Goal: Task Accomplishment & Management: Complete application form

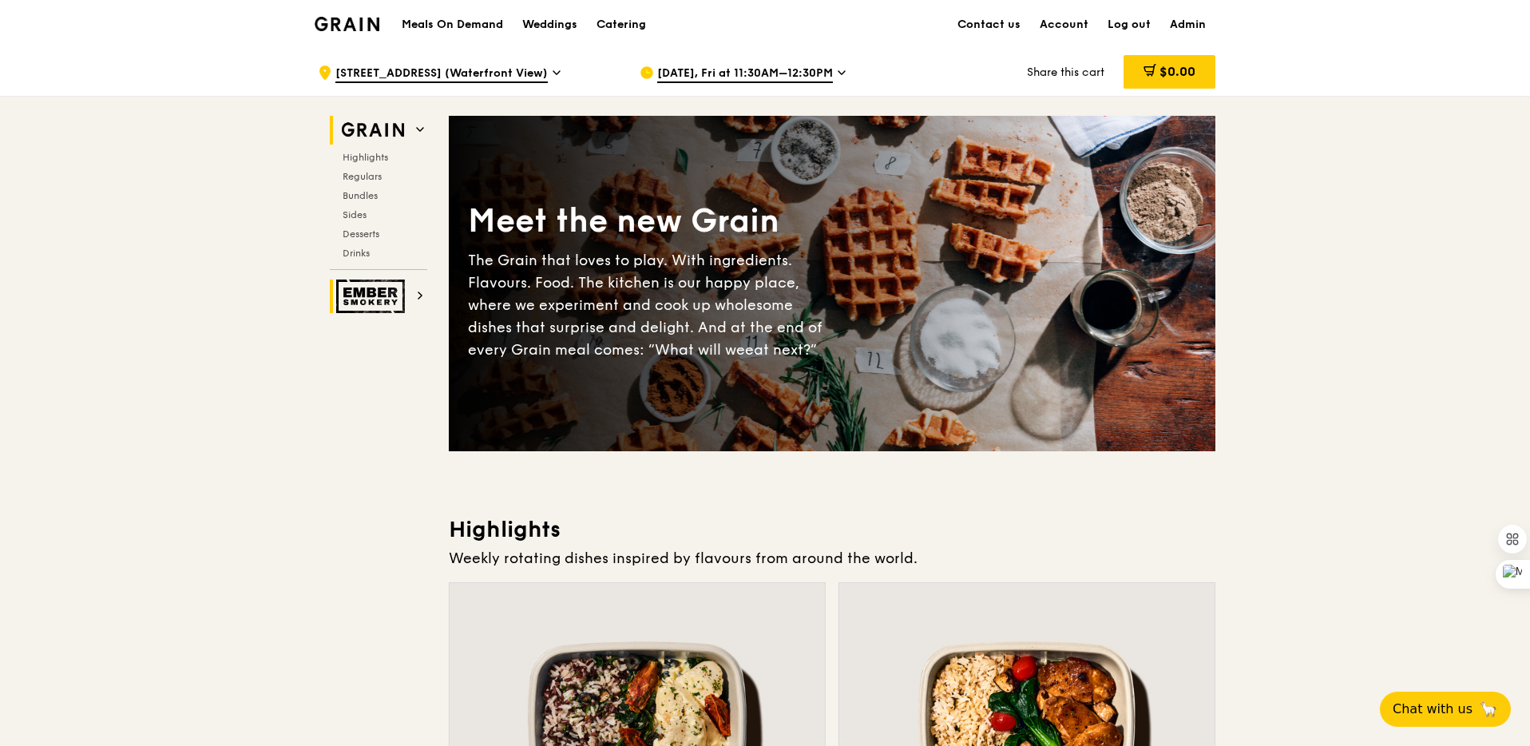
click at [376, 286] on img at bounding box center [372, 296] width 73 height 34
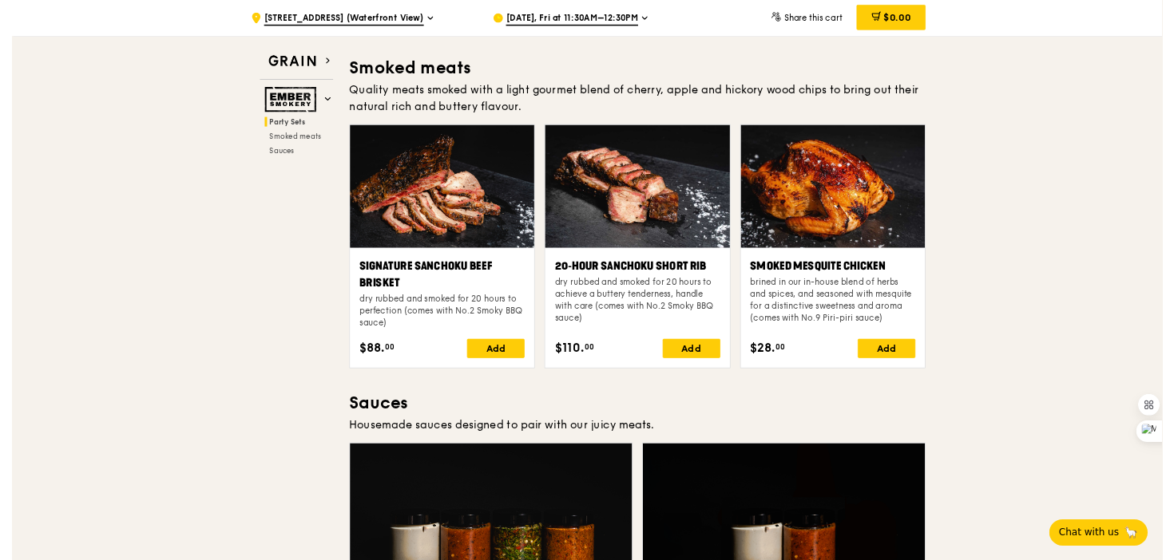
scroll to position [449, 0]
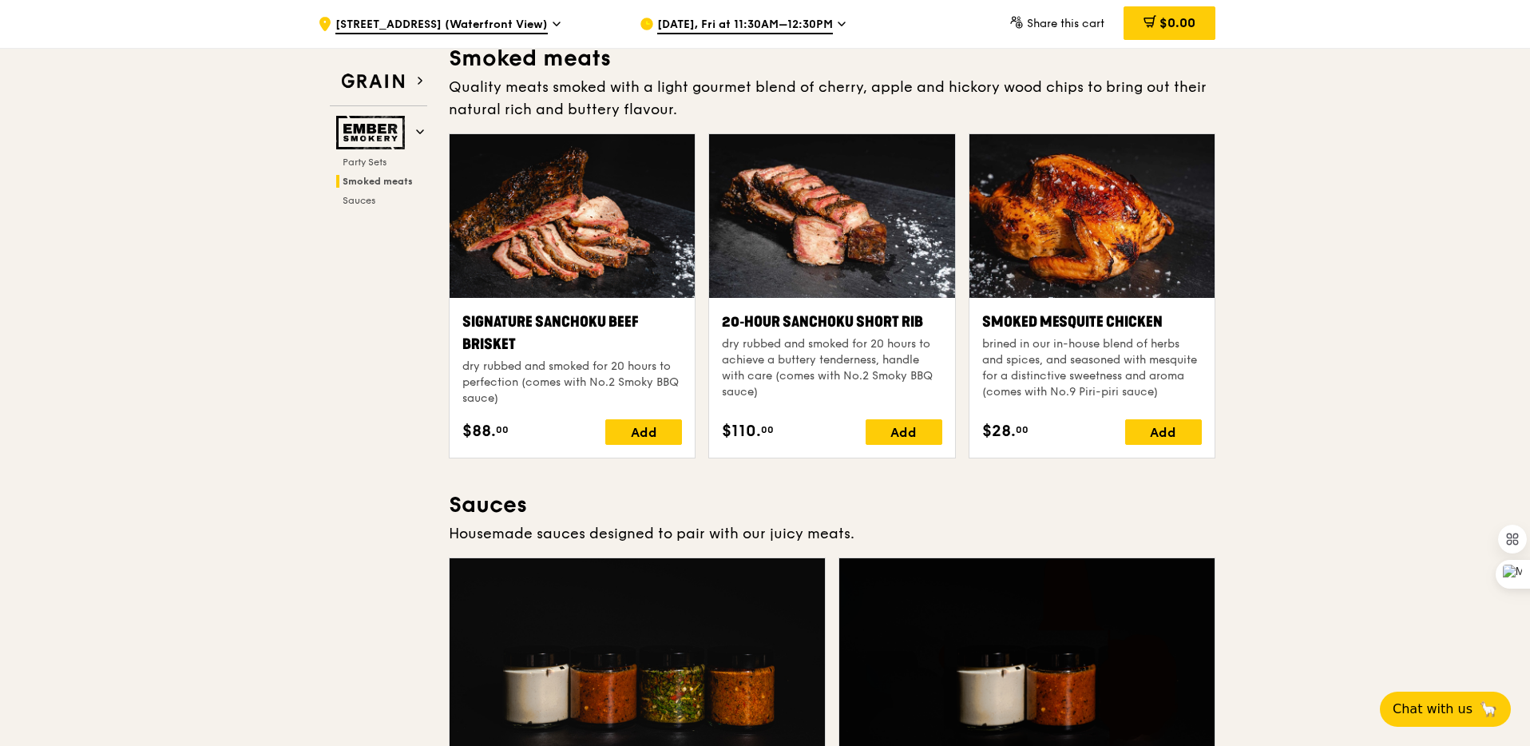
click at [1020, 311] on div "Smoked Mesquite Chicken" at bounding box center [1092, 322] width 220 height 22
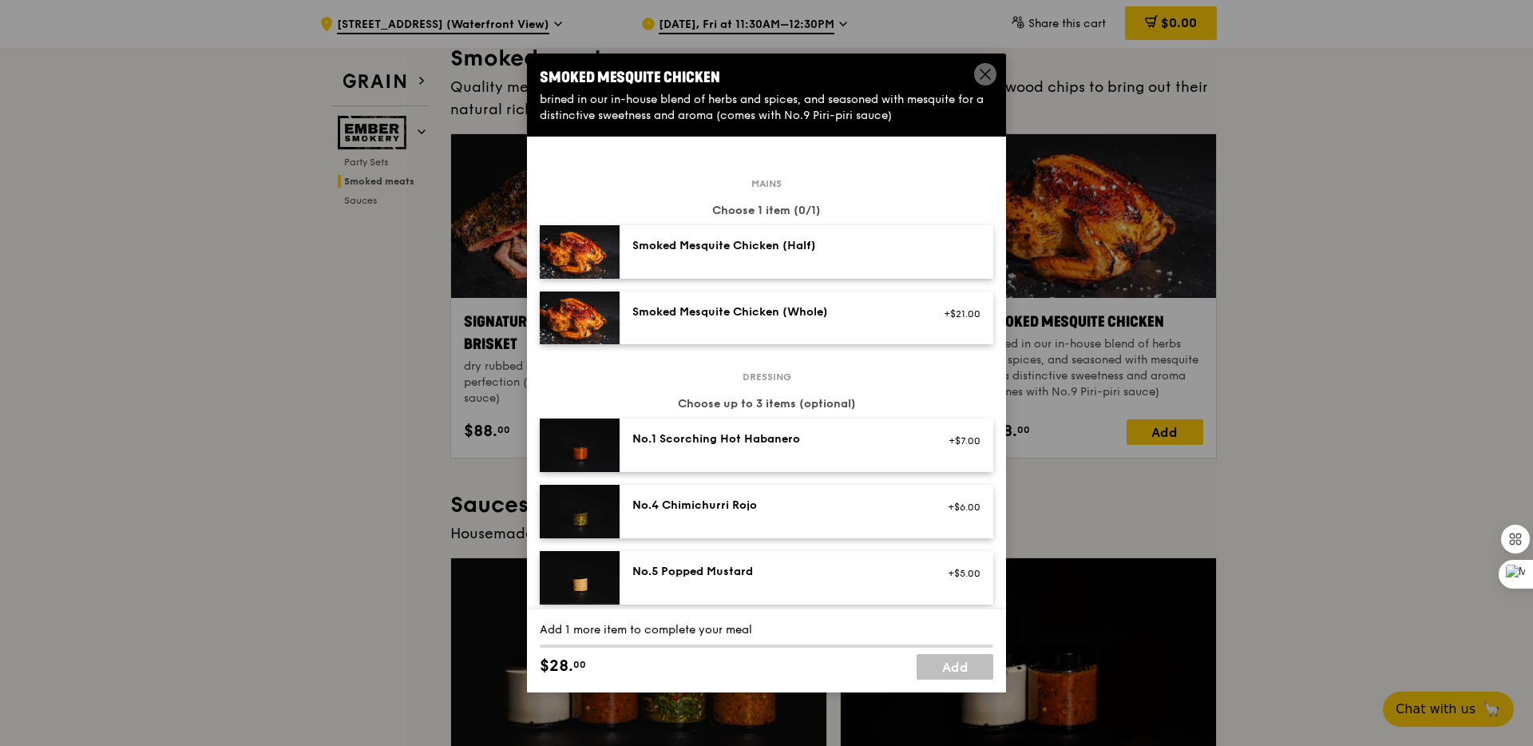
click at [586, 68] on div "Smoked Mesquite Chicken" at bounding box center [766, 77] width 453 height 22
copy div "Smoked Mesquite Chicken"
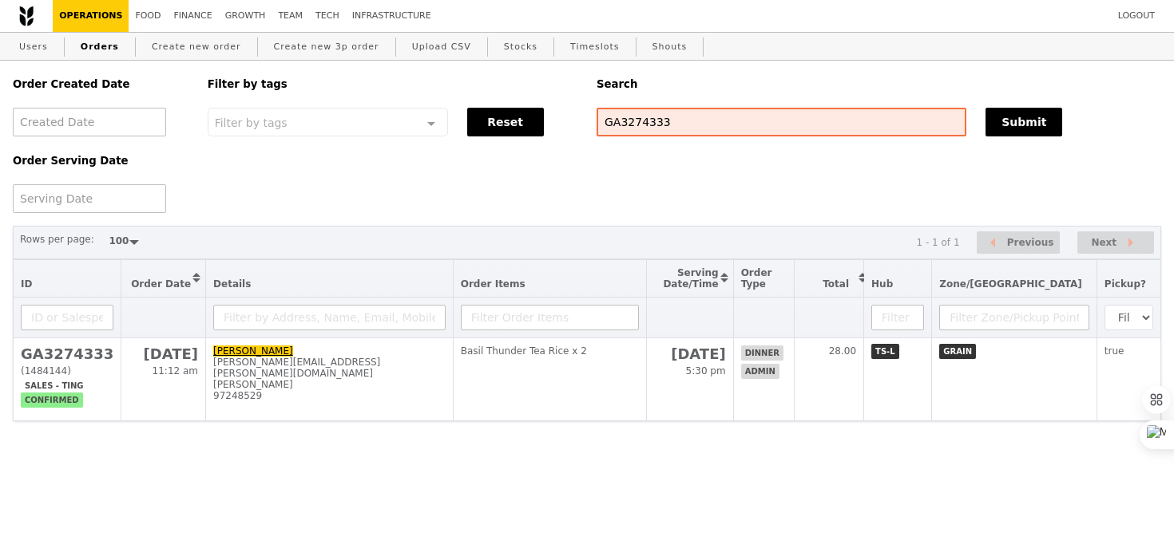
select select "100"
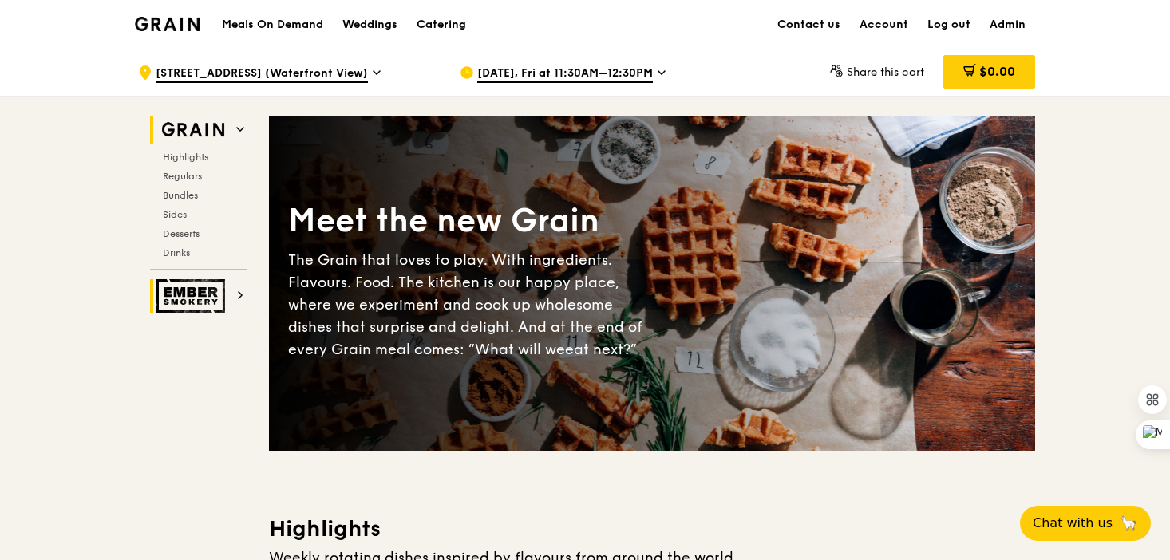
click at [221, 307] on img at bounding box center [192, 296] width 73 height 34
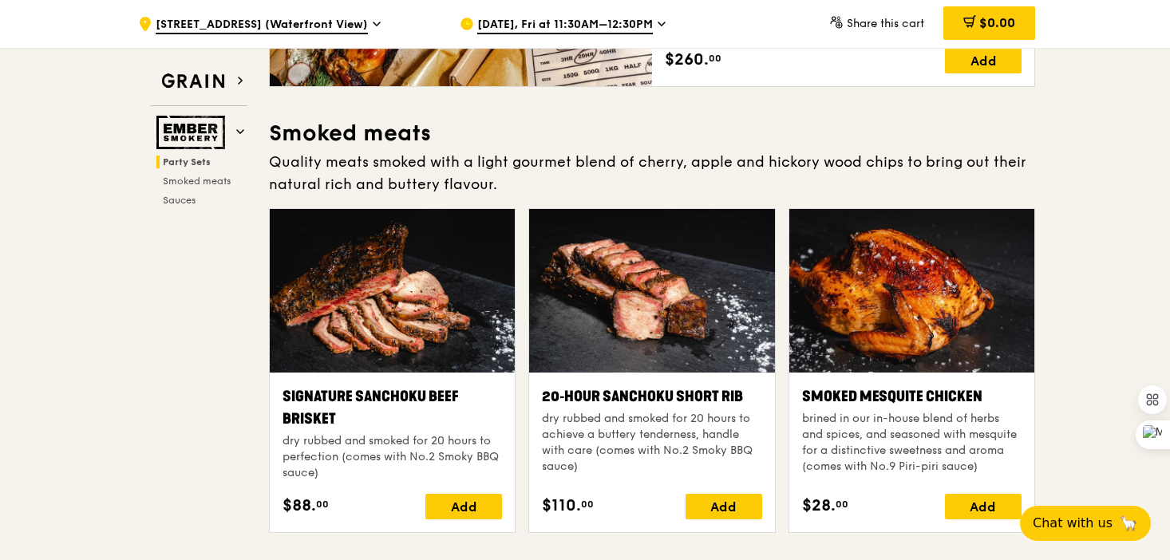
scroll to position [386, 0]
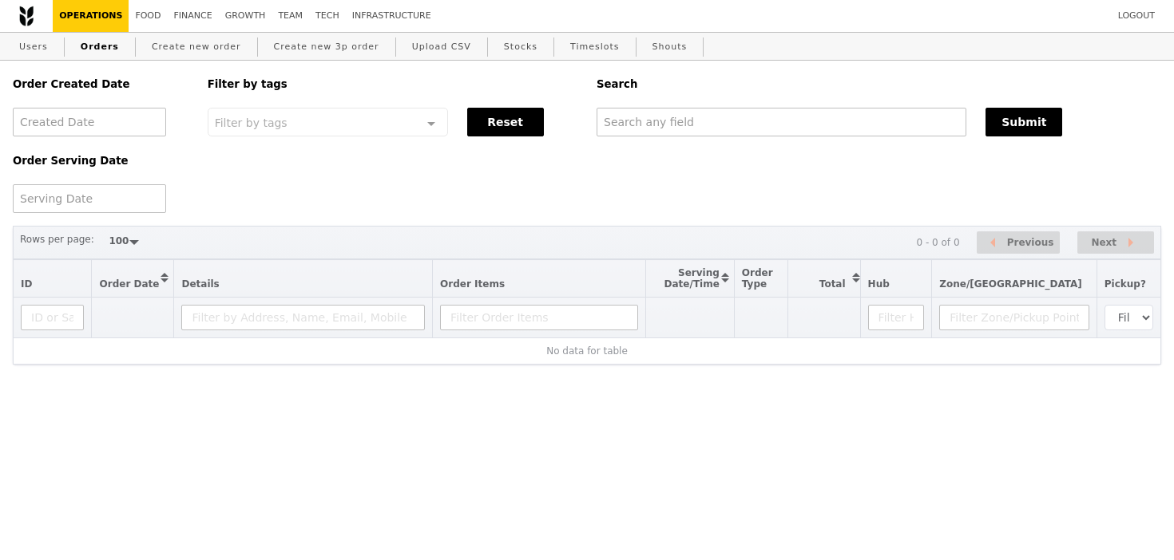
select select "100"
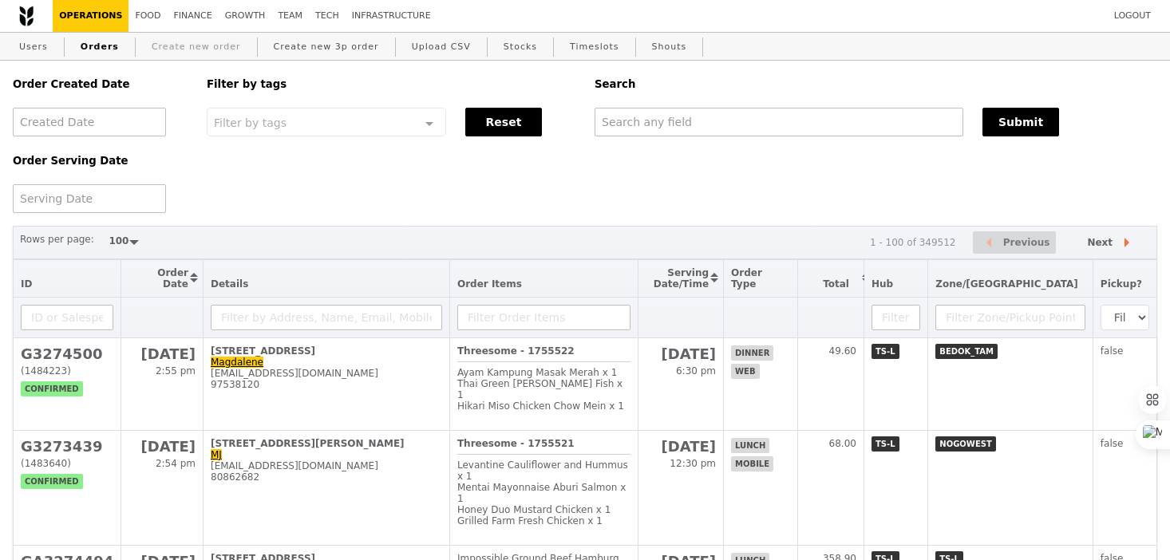
click at [182, 54] on link "Create new order" at bounding box center [196, 47] width 102 height 29
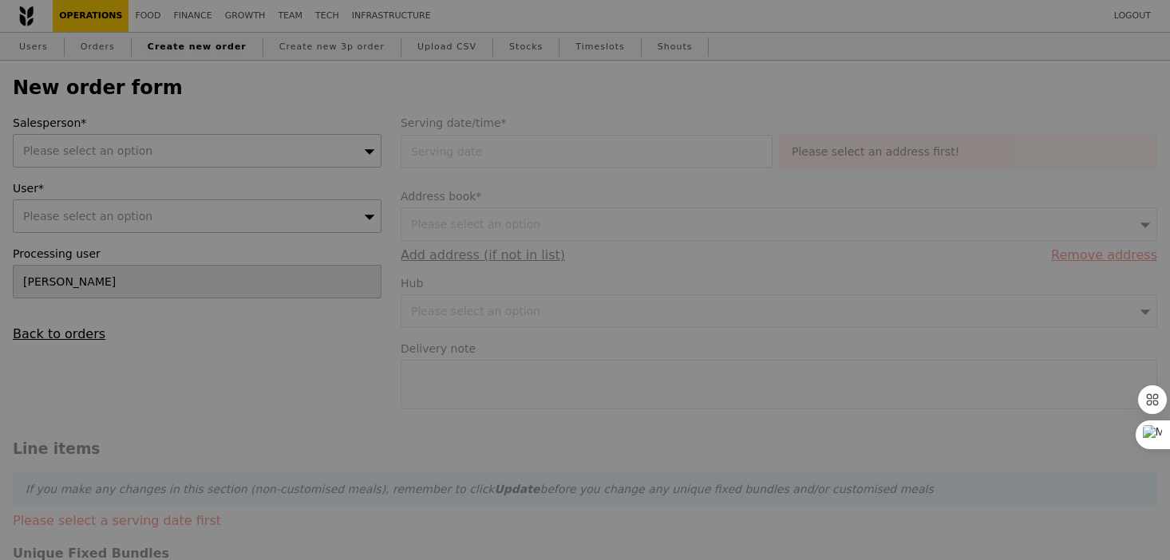
type input "Confirm"
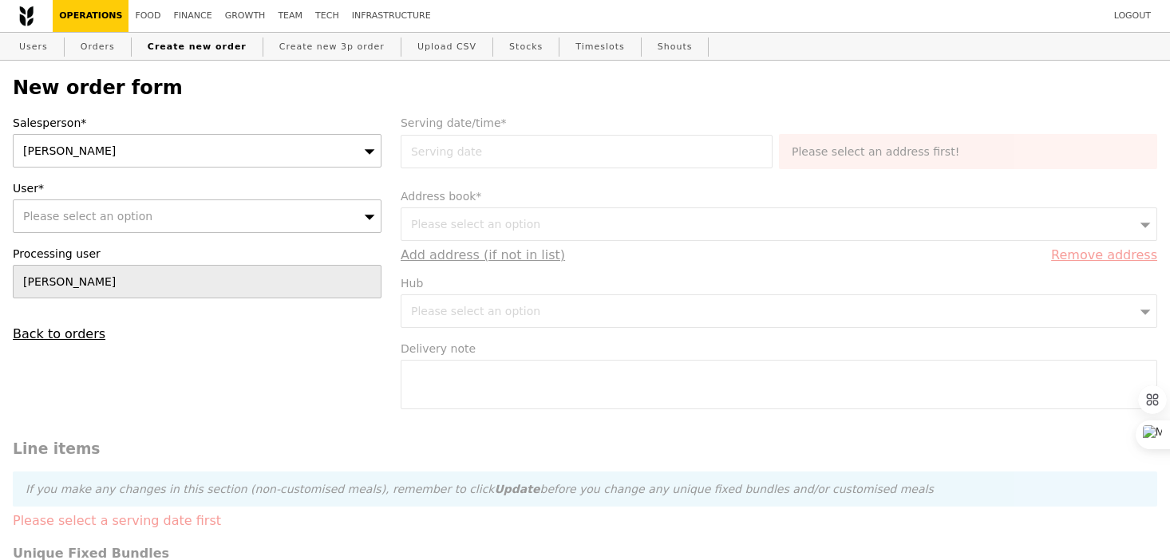
click at [192, 208] on div "Please select an option" at bounding box center [197, 217] width 369 height 34
type input "[PERSON_NAME]@grain"
type input "Confirm"
type input "[PERSON_NAME][EMAIL_ADDRESS][DOMAIN_NAME]"
type input "Confirm"
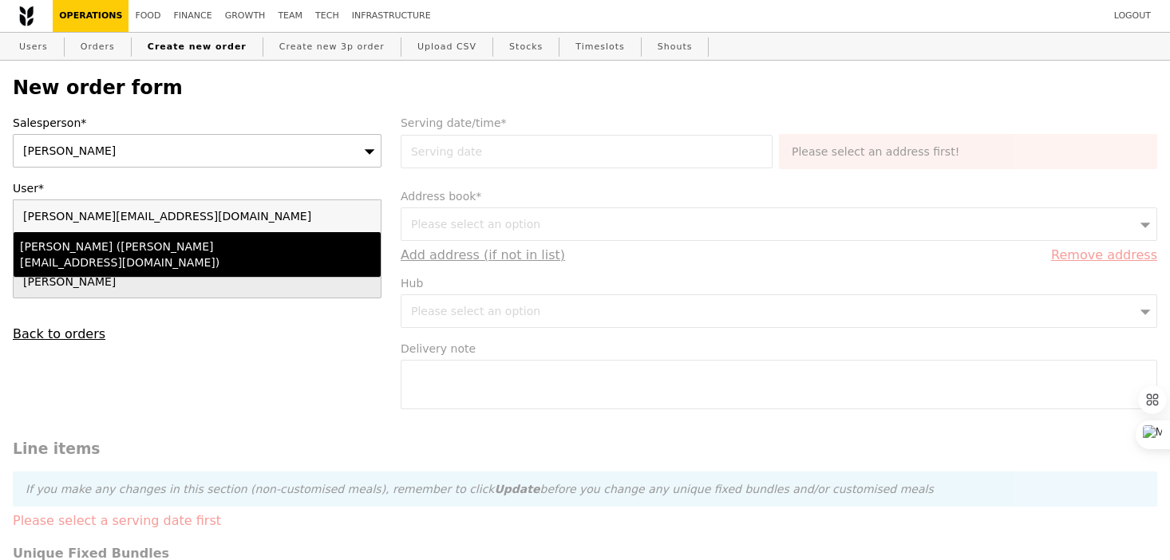
type input "[PERSON_NAME][EMAIL_ADDRESS][DOMAIN_NAME]"
click at [208, 253] on div "[PERSON_NAME] ([PERSON_NAME][EMAIL_ADDRESS][DOMAIN_NAME])" at bounding box center [153, 255] width 266 height 32
type input "Loading..."
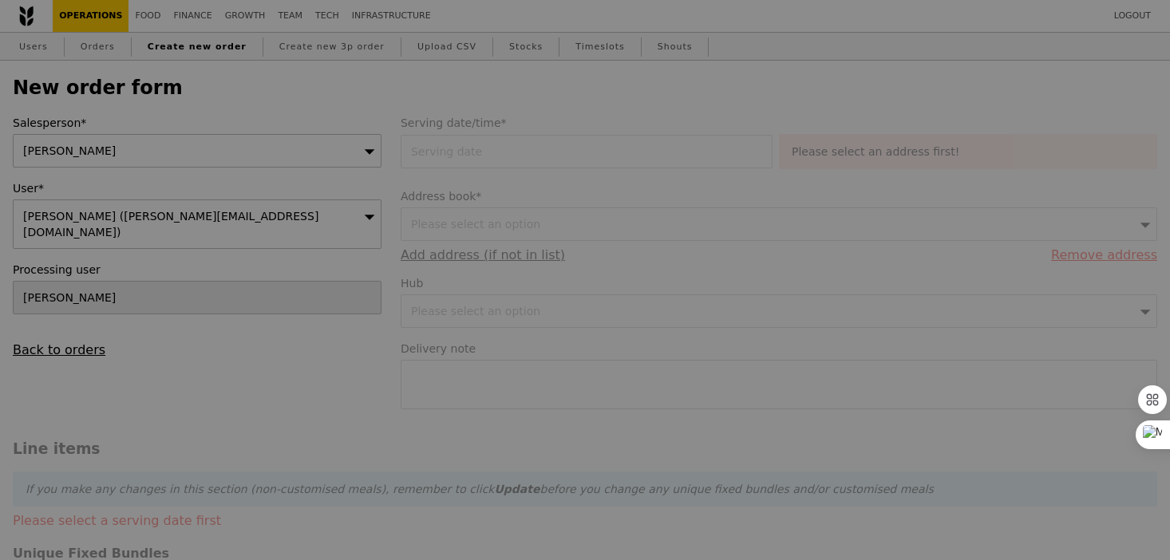
type input "9.08"
type input "9.90"
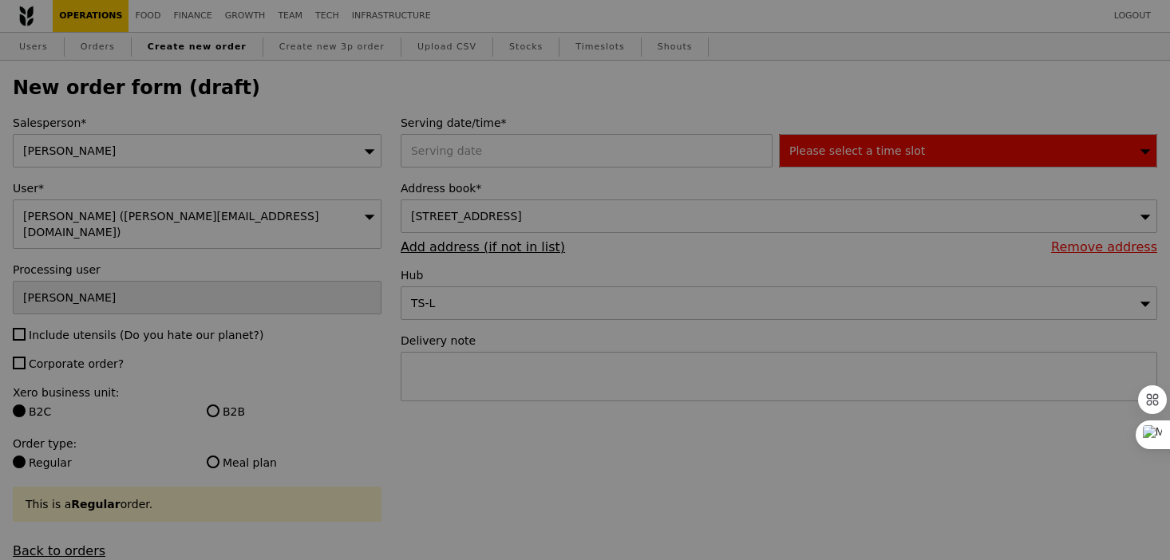
type input "Confirm"
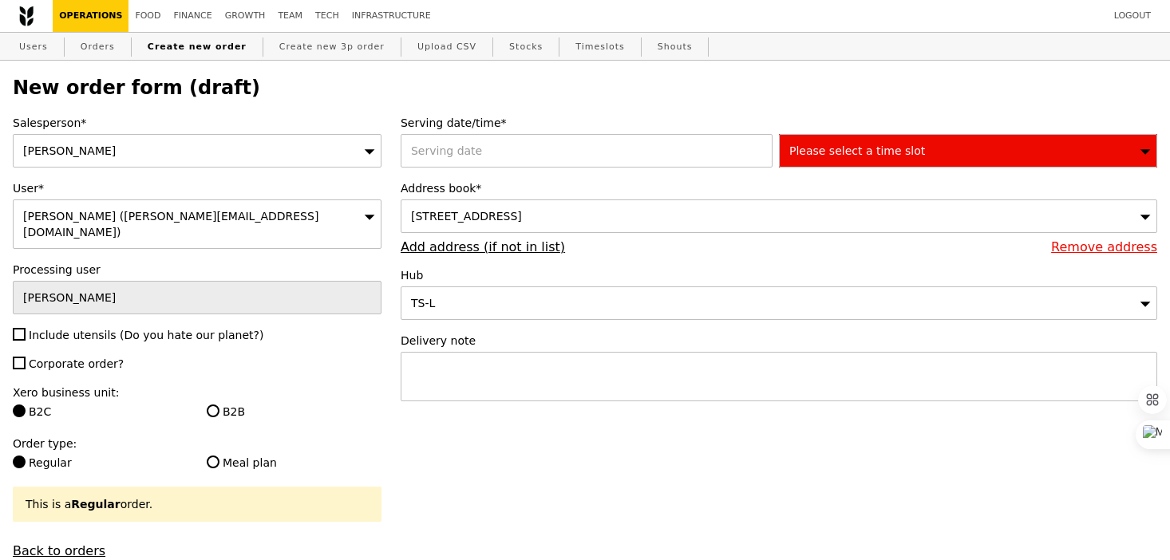
click at [164, 299] on div "Salesperson* [GEOGRAPHIC_DATA] User* [PERSON_NAME] ([PERSON_NAME][EMAIL_ADDRESS…" at bounding box center [197, 337] width 388 height 444
click at [141, 329] on span "Include utensils (Do you hate our planet?)" at bounding box center [146, 335] width 235 height 13
click at [26, 328] on input "Include utensils (Do you hate our planet?)" at bounding box center [19, 334] width 13 height 13
checkbox input "true"
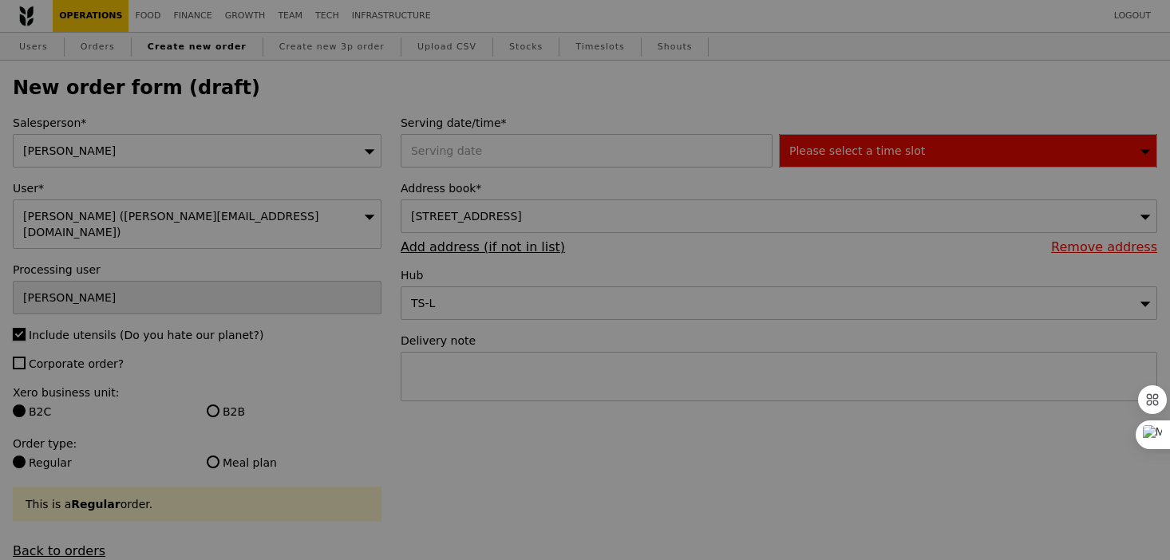
type input "Confirm"
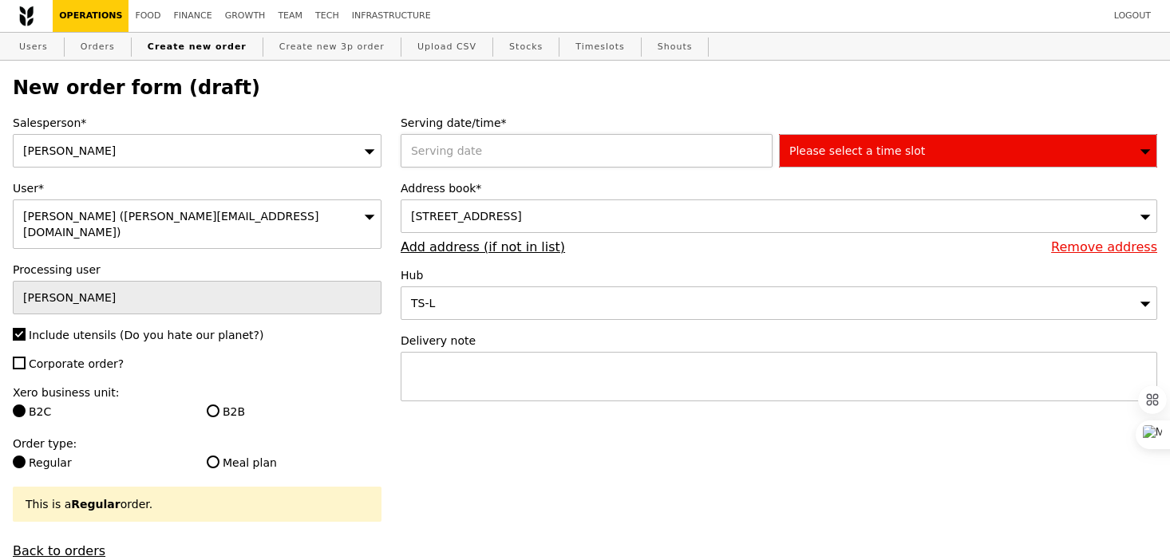
click at [487, 141] on div at bounding box center [590, 151] width 378 height 34
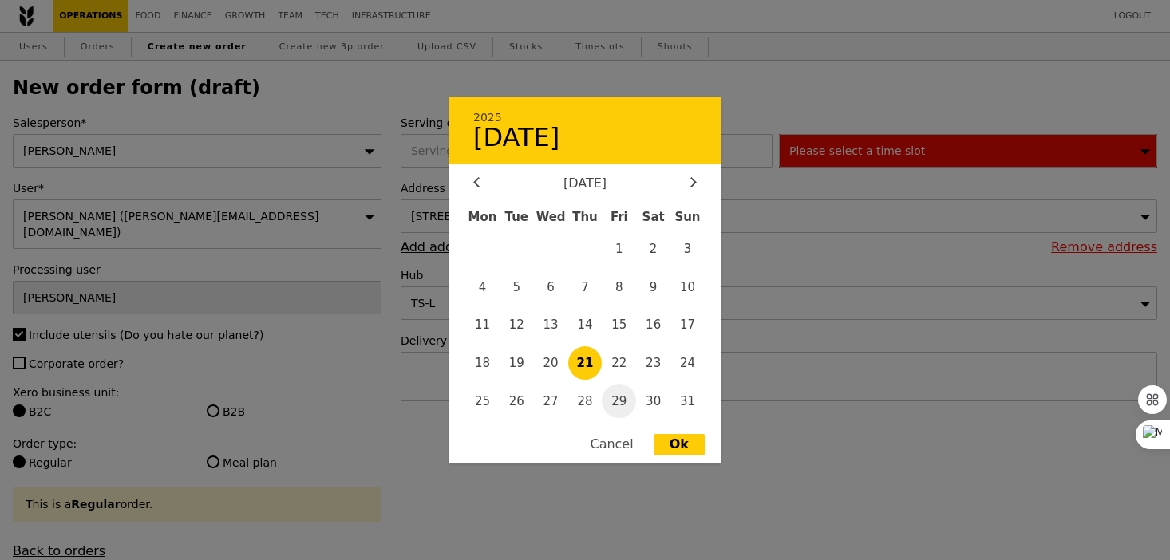
click at [622, 398] on span "29" at bounding box center [619, 401] width 34 height 34
type input "29 Aug 2025"
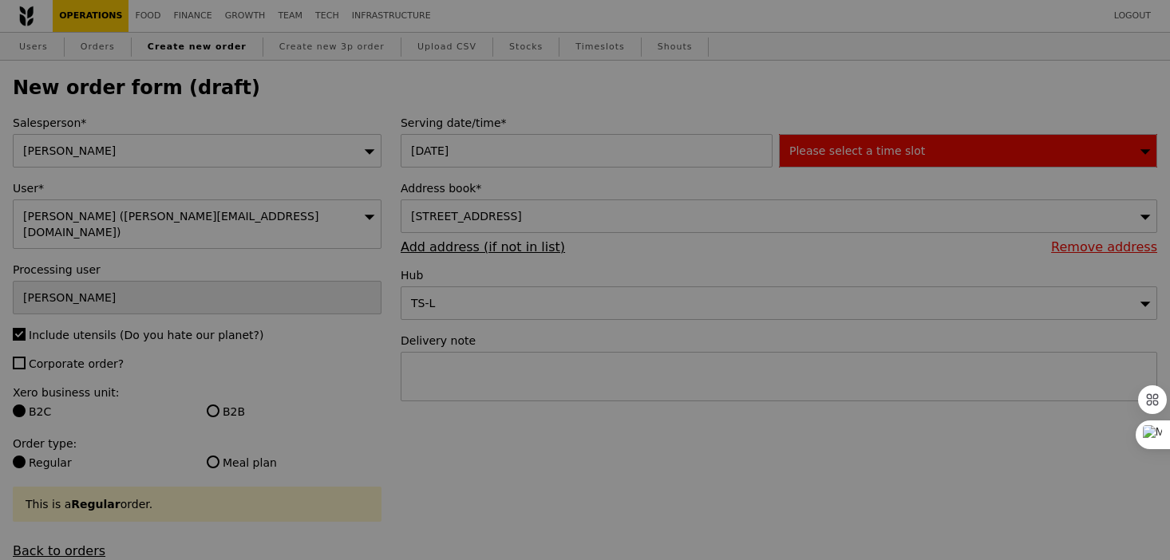
click at [682, 438] on div at bounding box center [585, 280] width 1170 height 560
type input "Confirm"
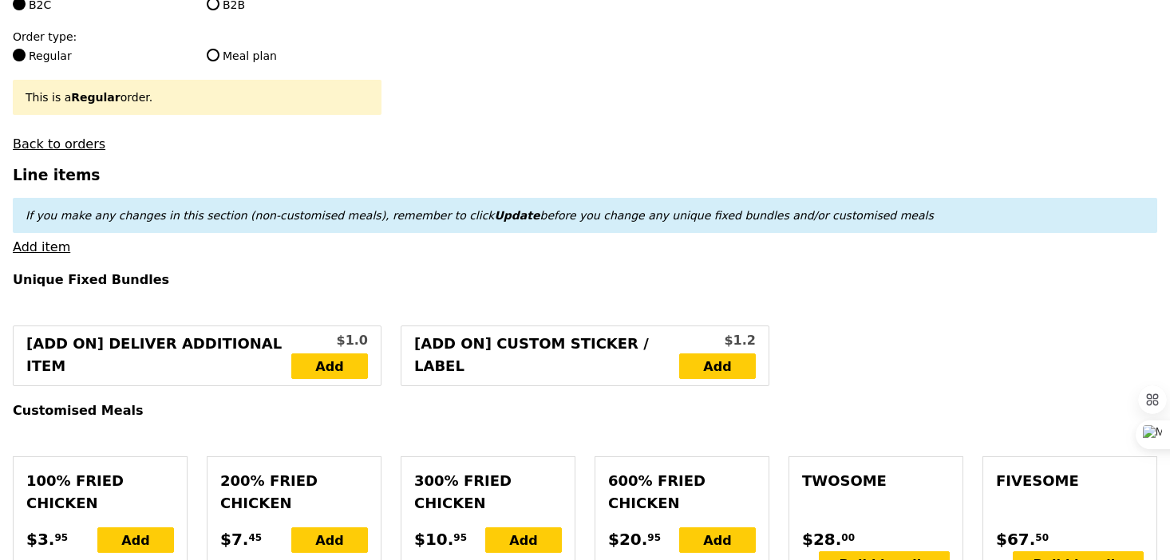
scroll to position [388, 0]
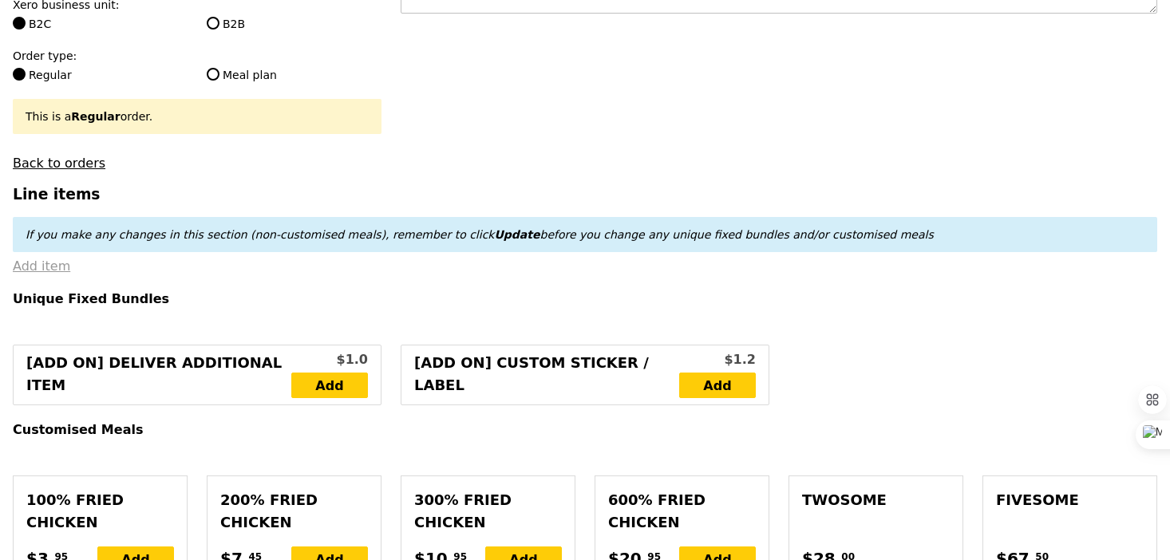
click at [21, 259] on link "Add item" at bounding box center [41, 266] width 57 height 15
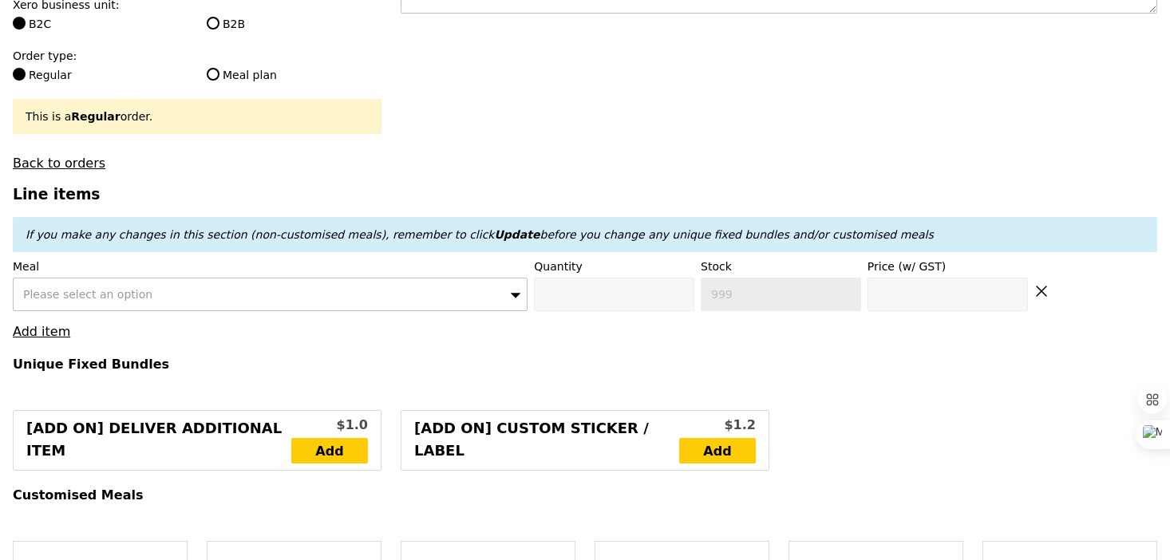
click at [77, 278] on div "Please select an option" at bounding box center [270, 295] width 515 height 34
type input "smoked mes"
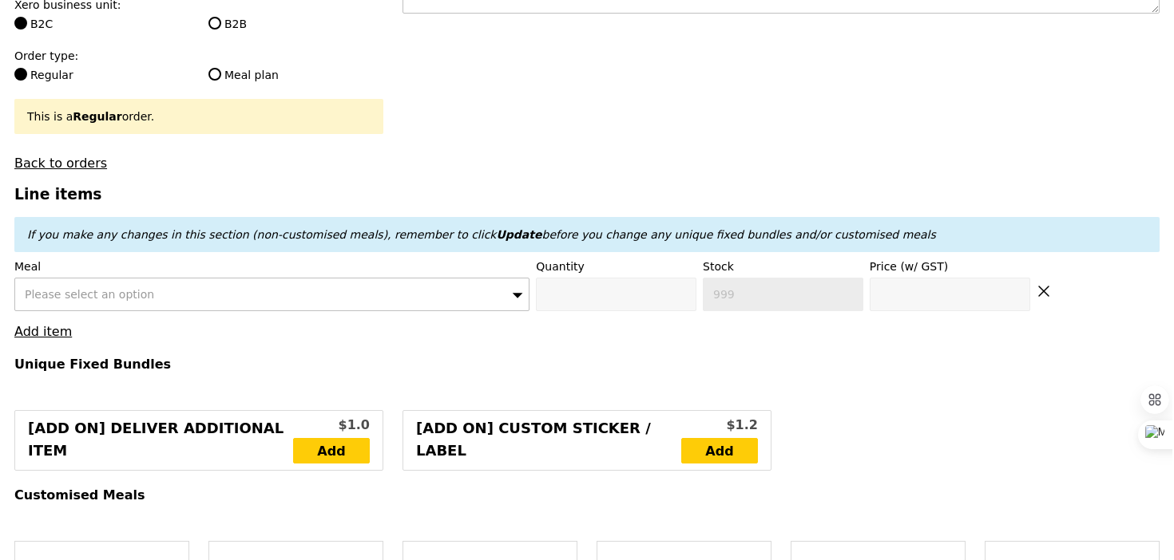
scroll to position [1739, 0]
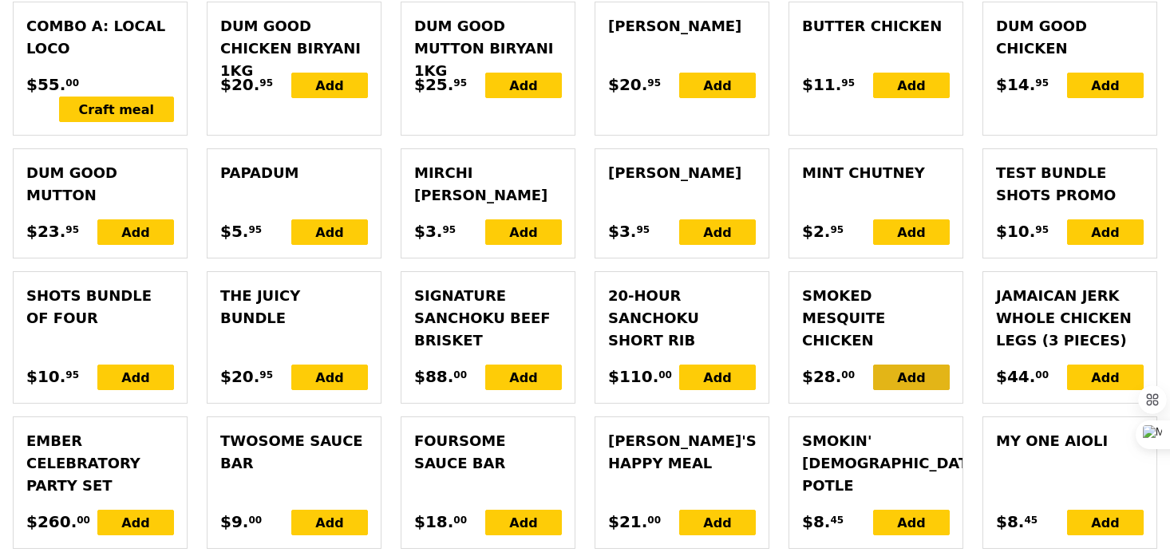
click at [922, 365] on div "Add" at bounding box center [911, 378] width 77 height 26
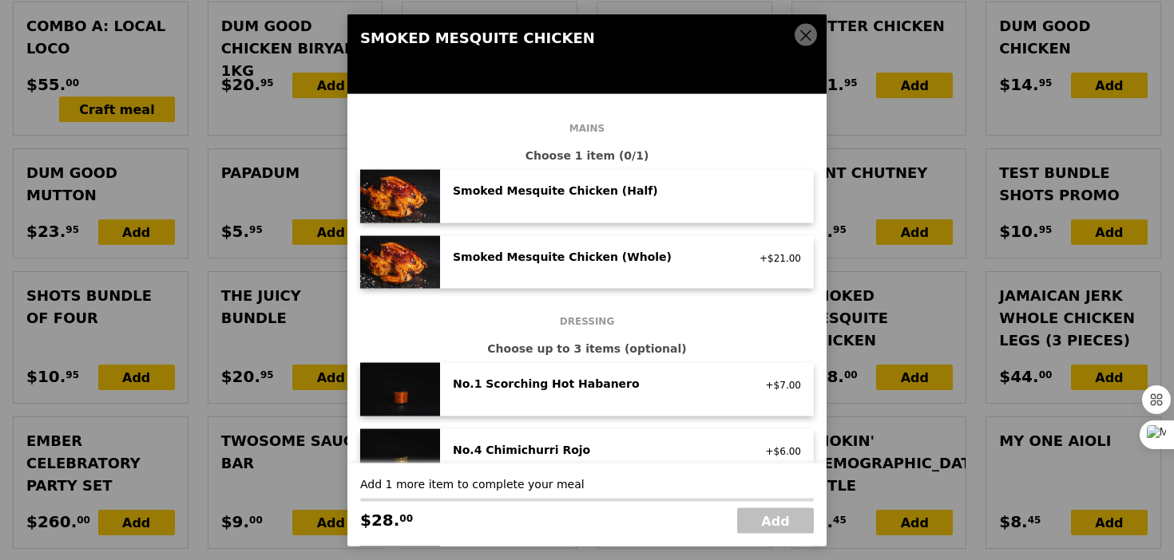
click at [744, 266] on div "Smoked Mesquite Chicken (Whole)" at bounding box center [596, 257] width 306 height 19
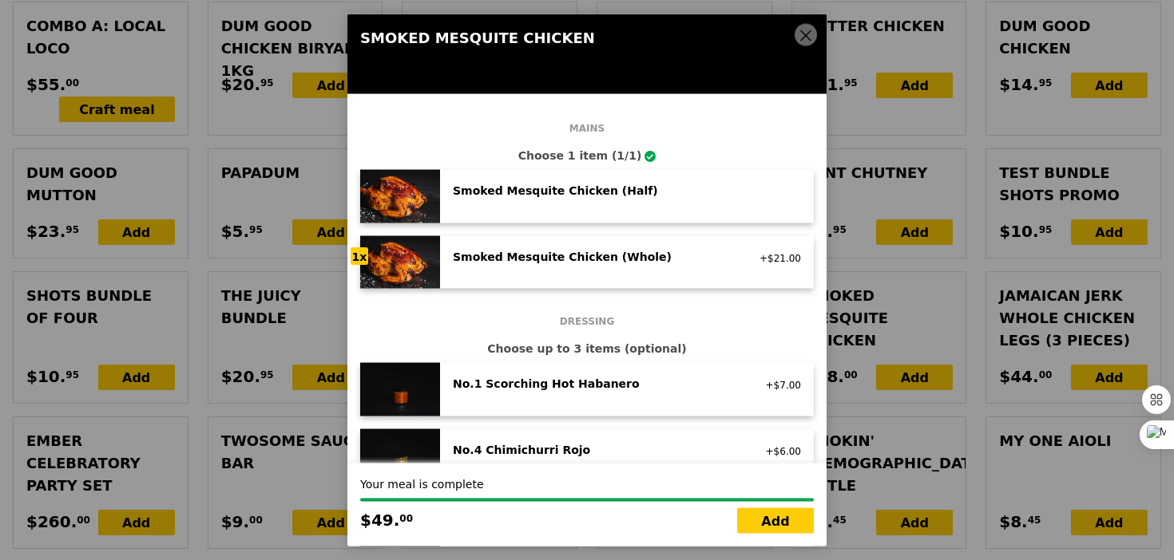
click at [804, 36] on icon at bounding box center [806, 36] width 10 height 10
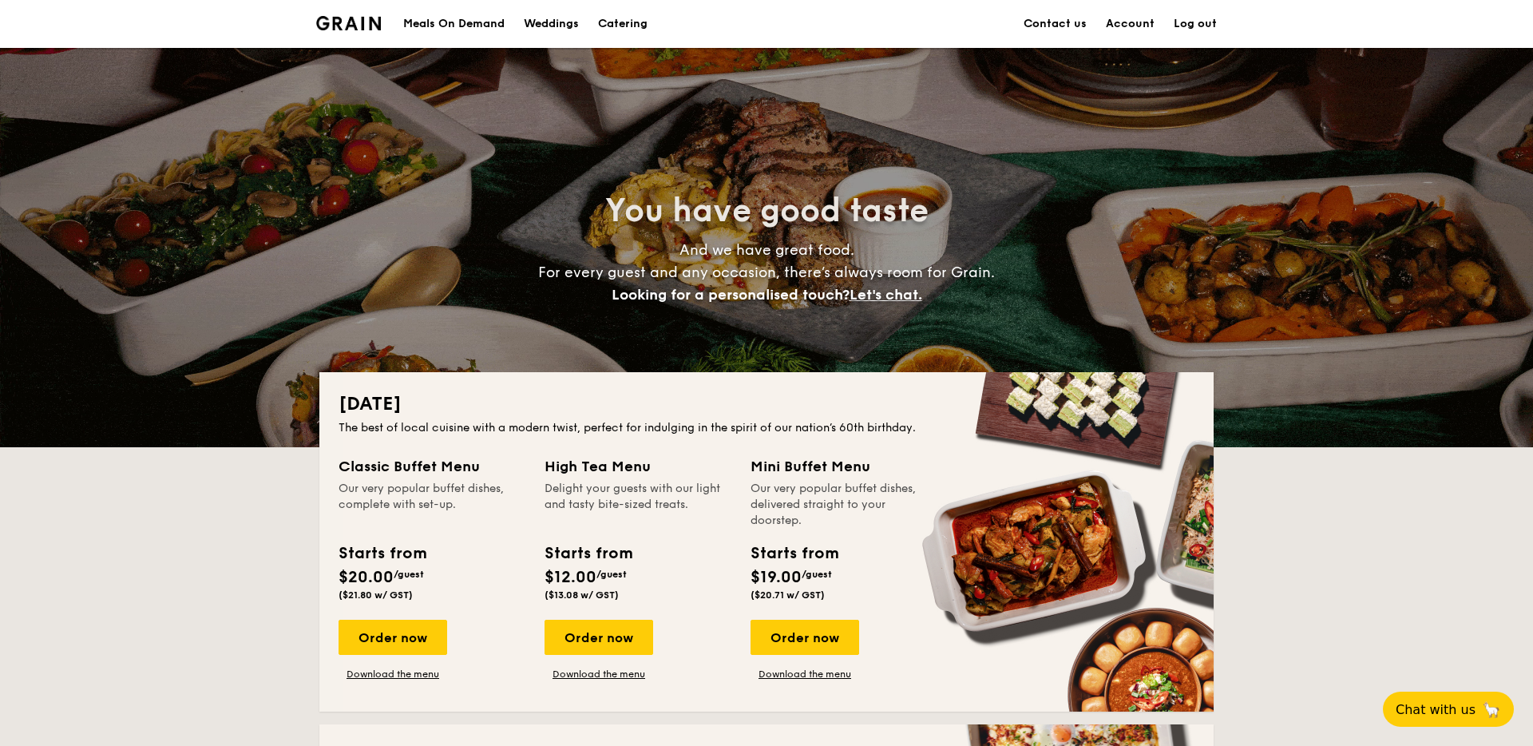
click at [606, 28] on h1 "Catering" at bounding box center [622, 24] width 49 height 48
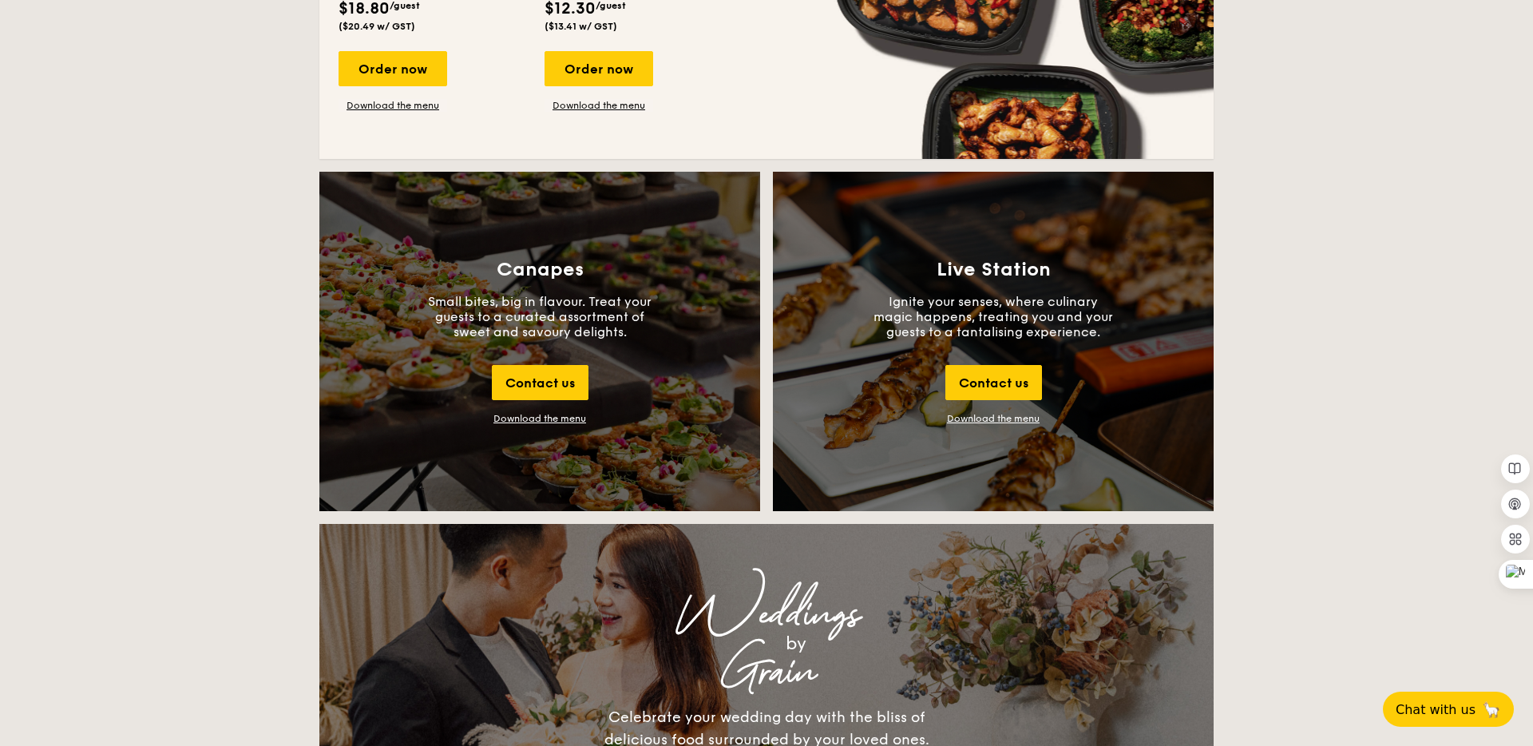
scroll to position [1625, 0]
